Goal: Find specific page/section: Locate item on page

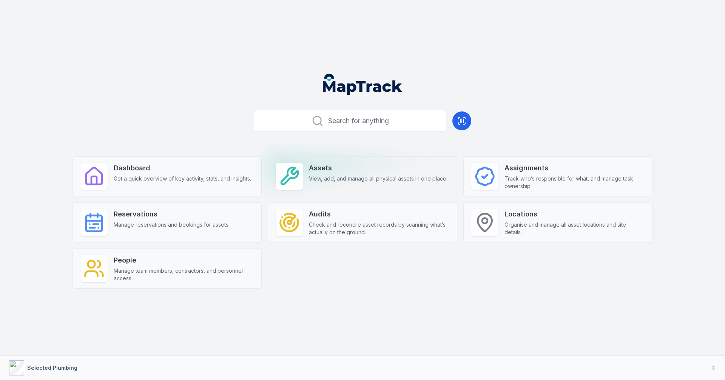
click at [356, 178] on span "View, add, and manage all physical assets in one place." at bounding box center [378, 179] width 139 height 8
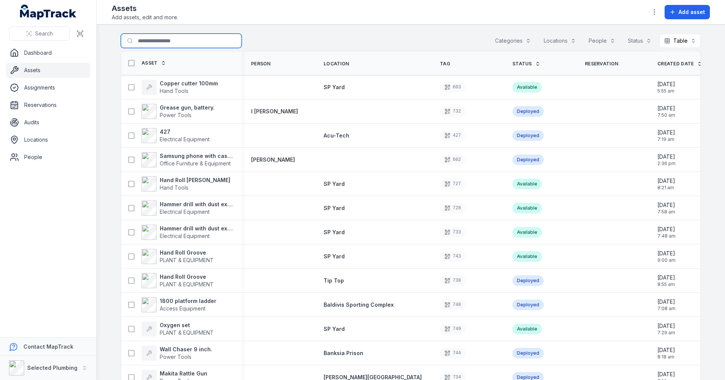
click at [156, 40] on input "Search for assets" at bounding box center [181, 41] width 121 height 14
type input "******"
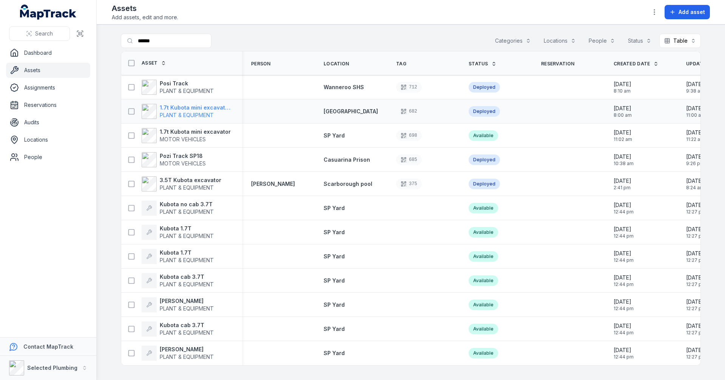
click at [182, 109] on strong "1.7t Kubota mini excavator SP009" at bounding box center [196, 108] width 73 height 8
